Goal: Find specific page/section: Find specific page/section

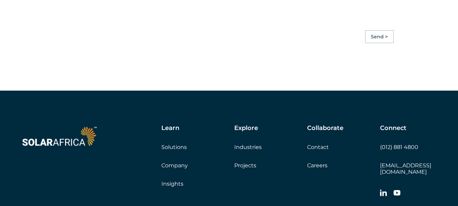
scroll to position [1892, 0]
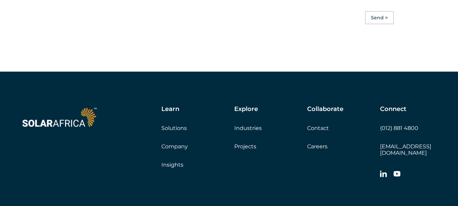
drag, startPoint x: 461, startPoint y: 10, endPoint x: 463, endPoint y: 179, distance: 169.3
click at [322, 149] on link "Careers" at bounding box center [317, 146] width 20 height 6
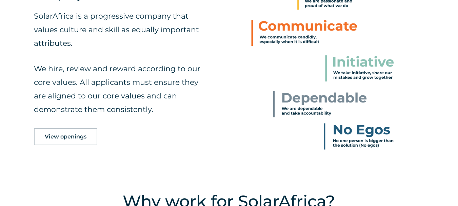
scroll to position [375, 0]
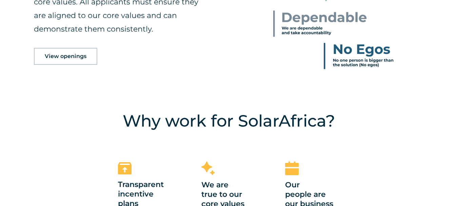
click at [88, 57] on link "View openings" at bounding box center [65, 56] width 63 height 17
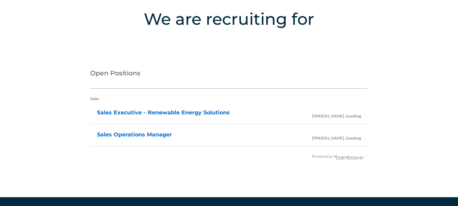
scroll to position [1375, 0]
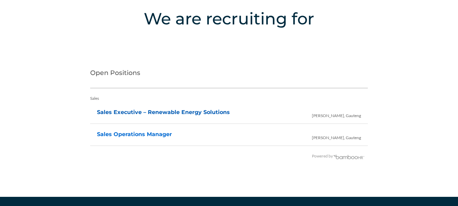
click at [167, 112] on link "Sales Executive – Renewable Energy Solutions" at bounding box center [163, 112] width 133 height 6
